Goal: Task Accomplishment & Management: Use online tool/utility

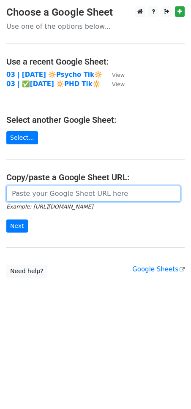
click at [79, 192] on input "url" at bounding box center [93, 194] width 174 height 16
paste input "https://docs.google.com/spreadsheets/d/1U4QHbRU1k908mDutfHMt1pQDa-xKYOGhp2xVvY8…"
type input "https://docs.google.com/spreadsheets/d/1U4QHbRU1k908mDutfHMt1pQDa-xKYOGhp2xVvY8…"
click at [6, 220] on input "Next" at bounding box center [17, 226] width 22 height 13
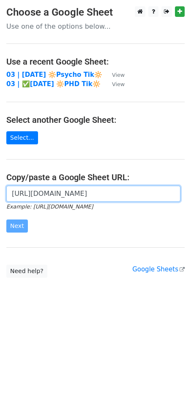
scroll to position [0, 0]
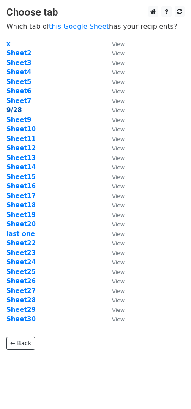
click at [14, 109] on strong "9/28" at bounding box center [14, 110] width 16 height 8
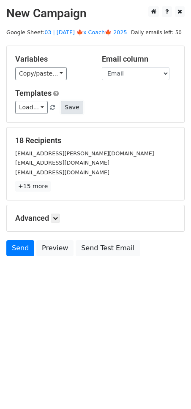
click at [67, 106] on button "Save" at bounding box center [72, 107] width 22 height 13
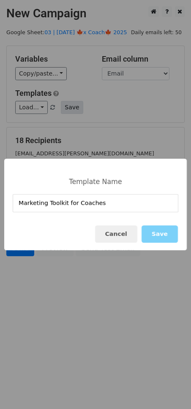
type input "Marketing Toolkit for Coaches"
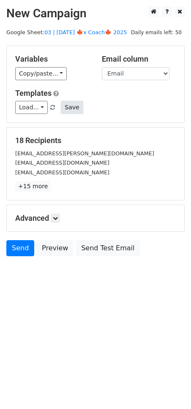
click at [68, 102] on button "Save" at bounding box center [72, 107] width 22 height 13
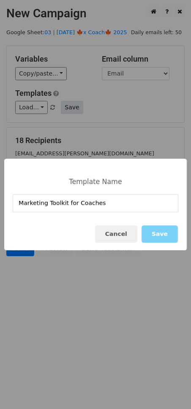
type input "Marketing Toolkit for Coaches"
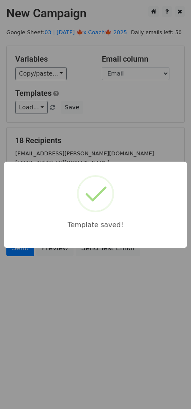
click at [120, 130] on div "Template saved!" at bounding box center [95, 204] width 191 height 409
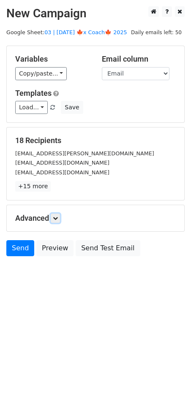
drag, startPoint x: 59, startPoint y: 216, endPoint x: 63, endPoint y: 226, distance: 11.0
click at [58, 216] on icon at bounding box center [55, 218] width 5 height 5
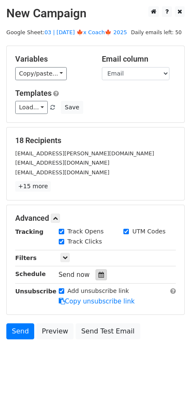
click at [100, 274] on div at bounding box center [100, 274] width 11 height 11
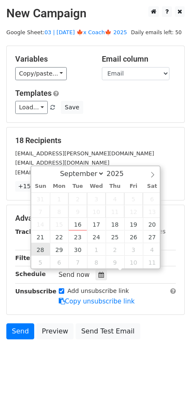
type input "2025-09-28 12:00"
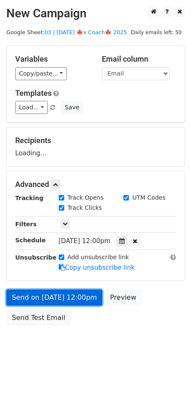
click at [49, 297] on link "Send on Sep 28 at 12:00pm" at bounding box center [54, 298] width 96 height 16
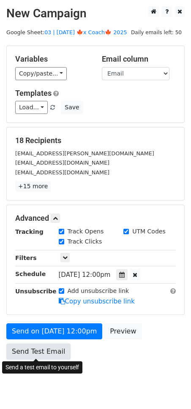
click at [37, 353] on link "Send Test Email" at bounding box center [38, 352] width 64 height 16
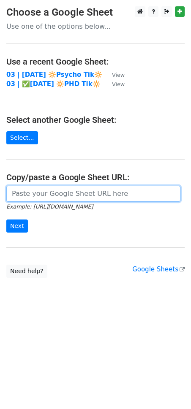
click at [52, 193] on input "url" at bounding box center [93, 194] width 174 height 16
paste input "[URL][DOMAIN_NAME]"
type input "[URL][DOMAIN_NAME]"
click at [6, 220] on input "Next" at bounding box center [17, 226] width 22 height 13
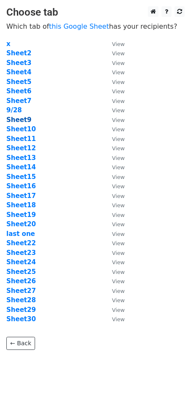
click at [20, 120] on strong "Sheet9" at bounding box center [18, 120] width 25 height 8
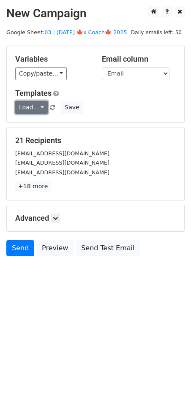
click at [29, 109] on link "Load..." at bounding box center [31, 107] width 33 height 13
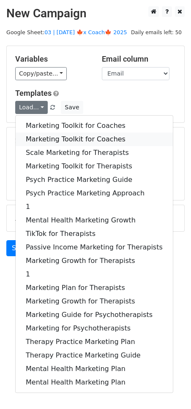
click at [69, 136] on link "Marketing Toolkit for Coaches" at bounding box center [94, 140] width 157 height 14
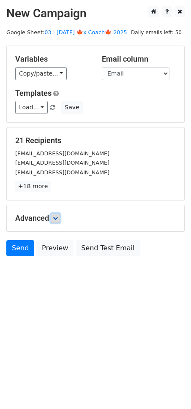
click at [60, 217] on link at bounding box center [55, 218] width 9 height 9
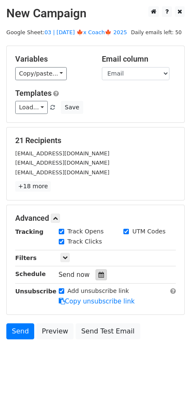
click at [98, 273] on icon at bounding box center [100, 275] width 5 height 6
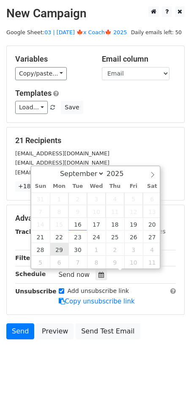
type input "2025-09-29 12:00"
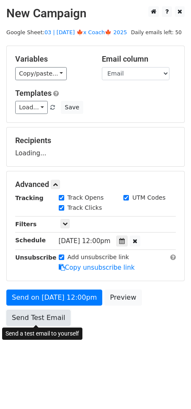
click at [49, 314] on link "Send Test Email" at bounding box center [38, 318] width 64 height 16
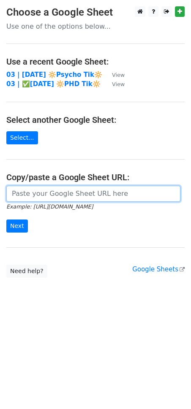
click at [49, 186] on input "url" at bounding box center [93, 194] width 174 height 16
paste input "[URL][DOMAIN_NAME]"
type input "[URL][DOMAIN_NAME]"
click at [6, 220] on input "Next" at bounding box center [17, 226] width 22 height 13
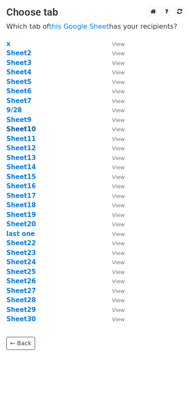
click at [29, 132] on strong "Sheet10" at bounding box center [21, 129] width 30 height 8
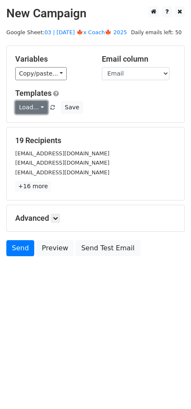
click at [36, 109] on link "Load..." at bounding box center [31, 107] width 33 height 13
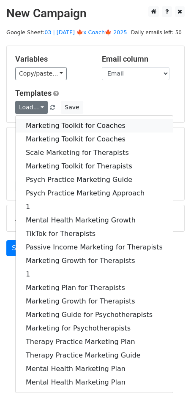
click at [49, 128] on link "Marketing Toolkit for Coaches" at bounding box center [94, 126] width 157 height 14
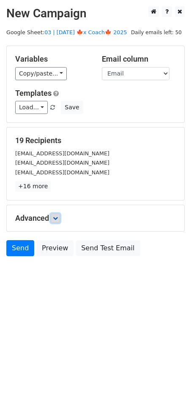
click at [58, 220] on icon at bounding box center [55, 218] width 5 height 5
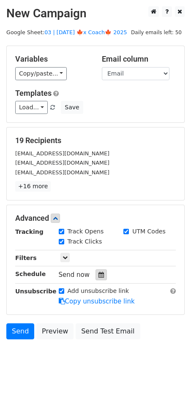
click at [98, 275] on icon at bounding box center [100, 275] width 5 height 6
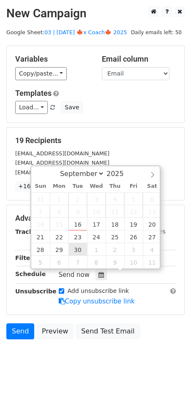
type input "[DATE] 12:00"
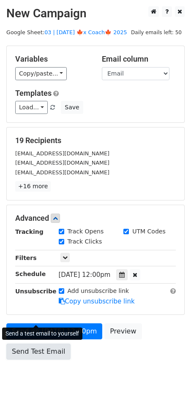
click at [42, 352] on link "Send Test Email" at bounding box center [38, 352] width 64 height 16
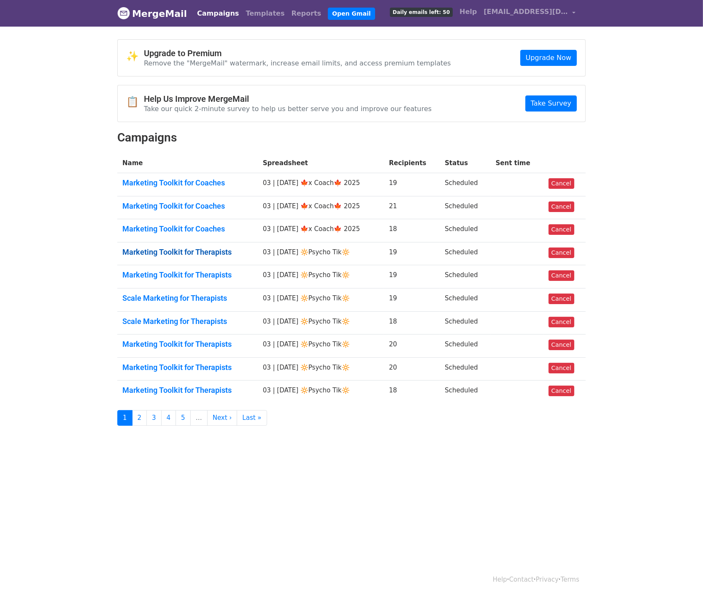
click at [199, 249] on link "Marketing Toolkit for Therapists" at bounding box center [187, 251] width 130 height 9
